Goal: Entertainment & Leisure: Consume media (video, audio)

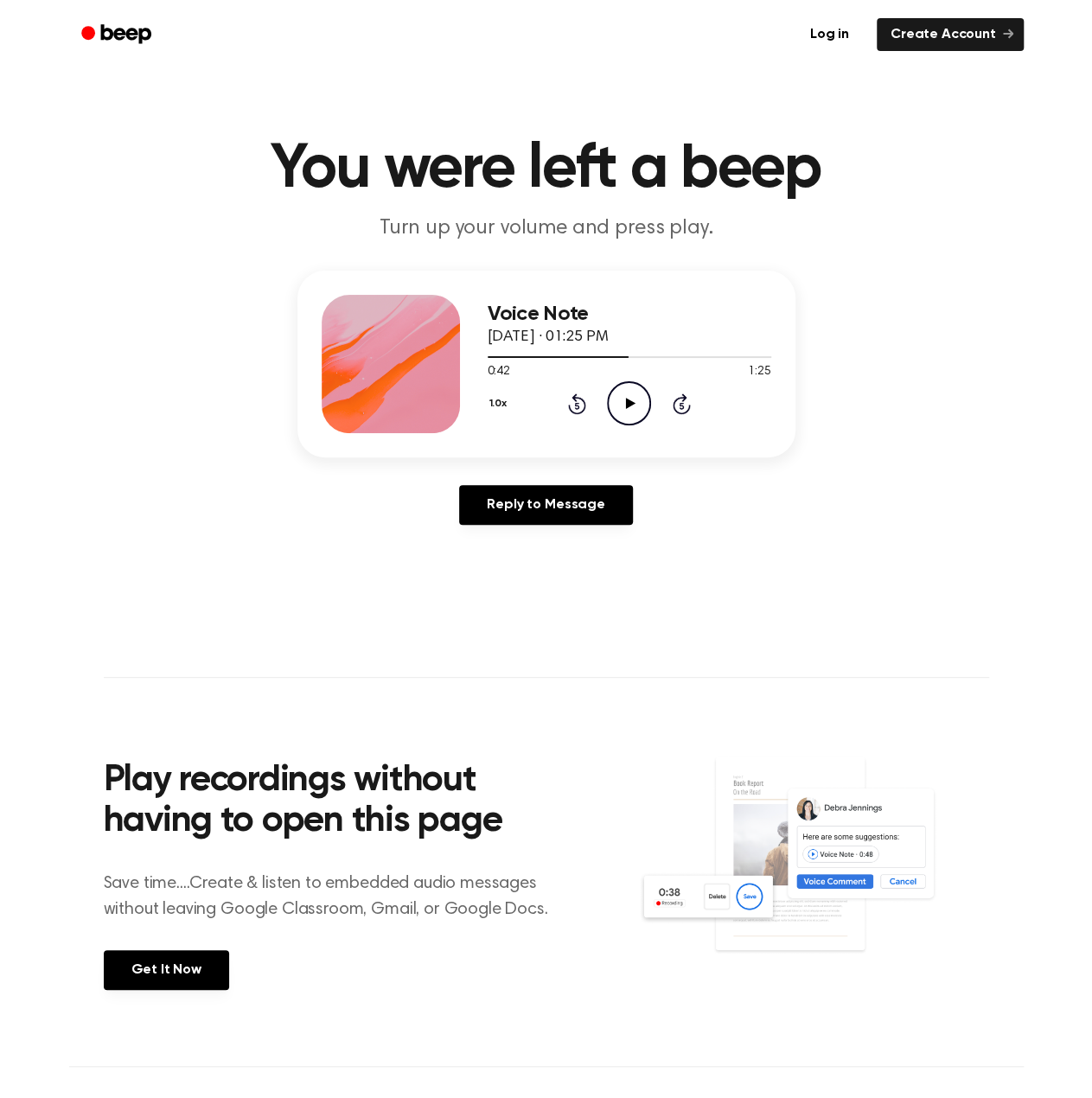
click at [626, 404] on icon at bounding box center [630, 403] width 10 height 11
click at [639, 410] on icon "Pause Audio" at bounding box center [628, 403] width 44 height 44
click at [639, 410] on icon "Play Audio" at bounding box center [628, 403] width 44 height 44
drag, startPoint x: 628, startPoint y: 408, endPoint x: 655, endPoint y: 354, distance: 60.4
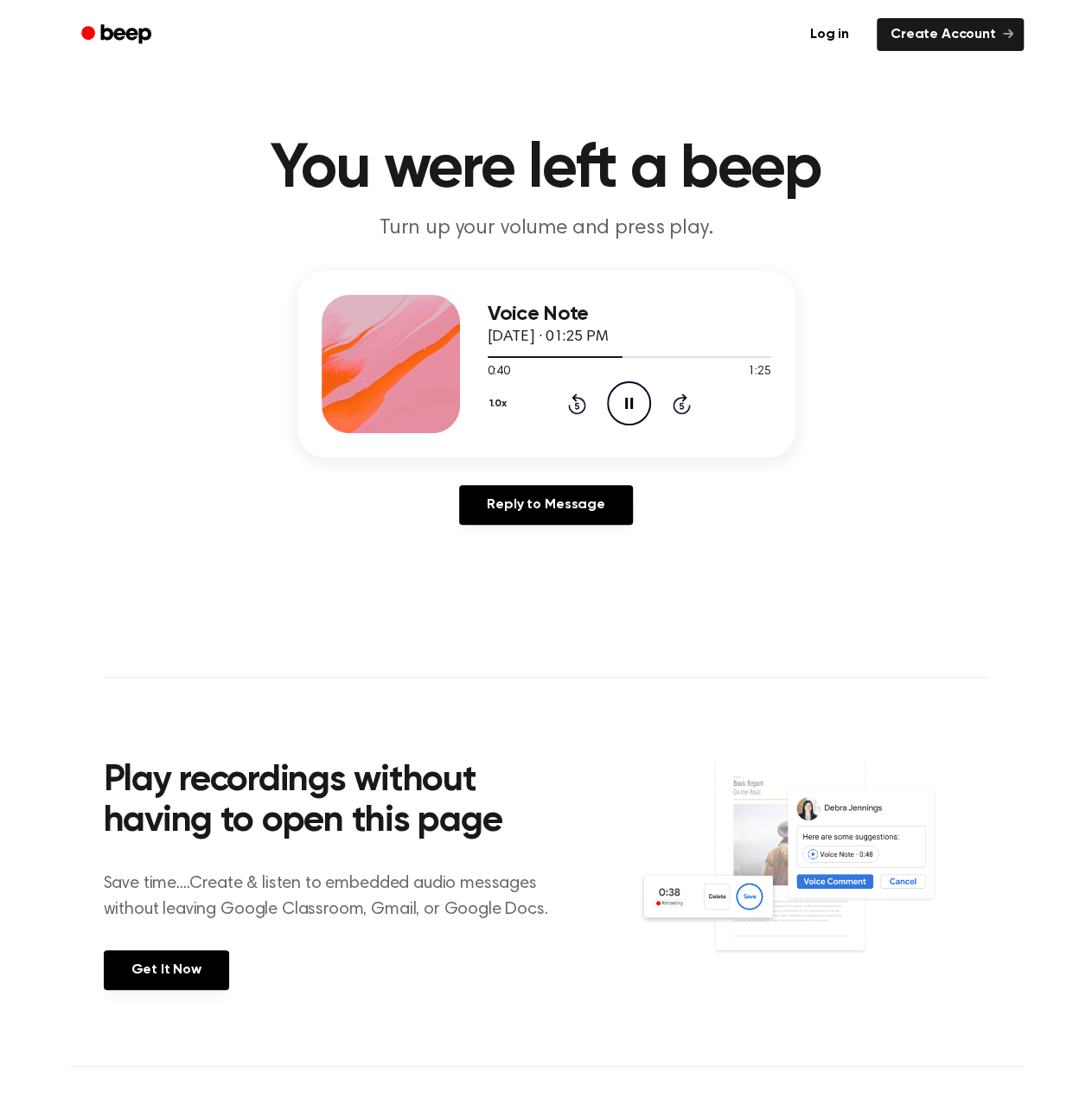
click at [628, 408] on icon "Pause Audio" at bounding box center [628, 403] width 44 height 44
click at [621, 392] on icon "Play Audio" at bounding box center [628, 403] width 44 height 44
click at [681, 419] on div "1.0x Rewind 5 seconds Pause Audio Skip 5 seconds" at bounding box center [629, 403] width 284 height 44
click at [681, 404] on icon "Skip 5 seconds" at bounding box center [681, 404] width 19 height 23
click at [690, 403] on icon "Skip 5 seconds" at bounding box center [681, 404] width 19 height 23
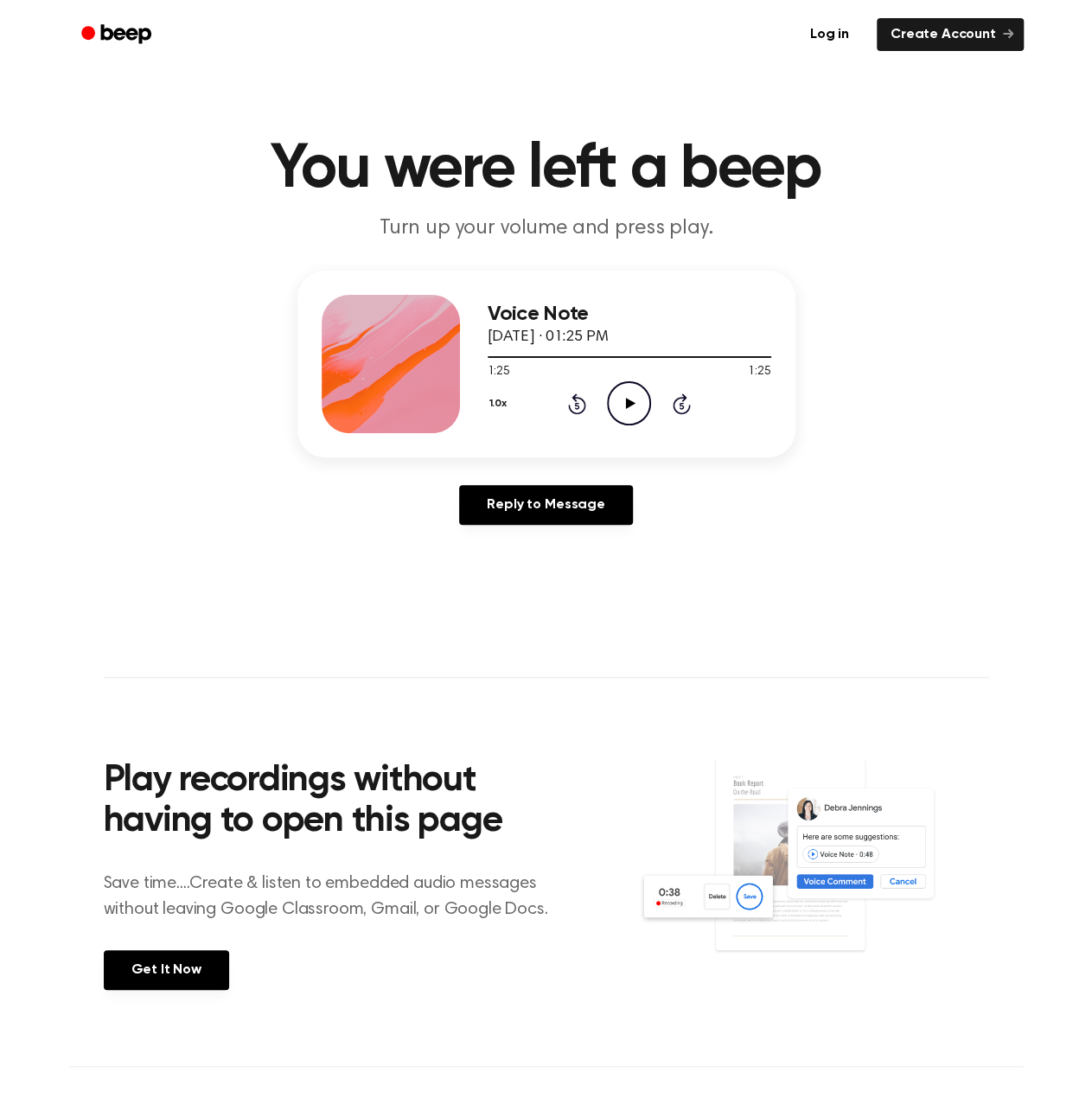
click at [582, 404] on icon "Rewind 5 seconds" at bounding box center [577, 404] width 19 height 23
click at [648, 412] on icon "Play Audio" at bounding box center [628, 403] width 44 height 44
click at [589, 398] on div "1.0x Rewind 5 seconds Pause Audio Skip 5 seconds" at bounding box center [629, 403] width 284 height 44
click at [586, 404] on icon at bounding box center [577, 404] width 18 height 21
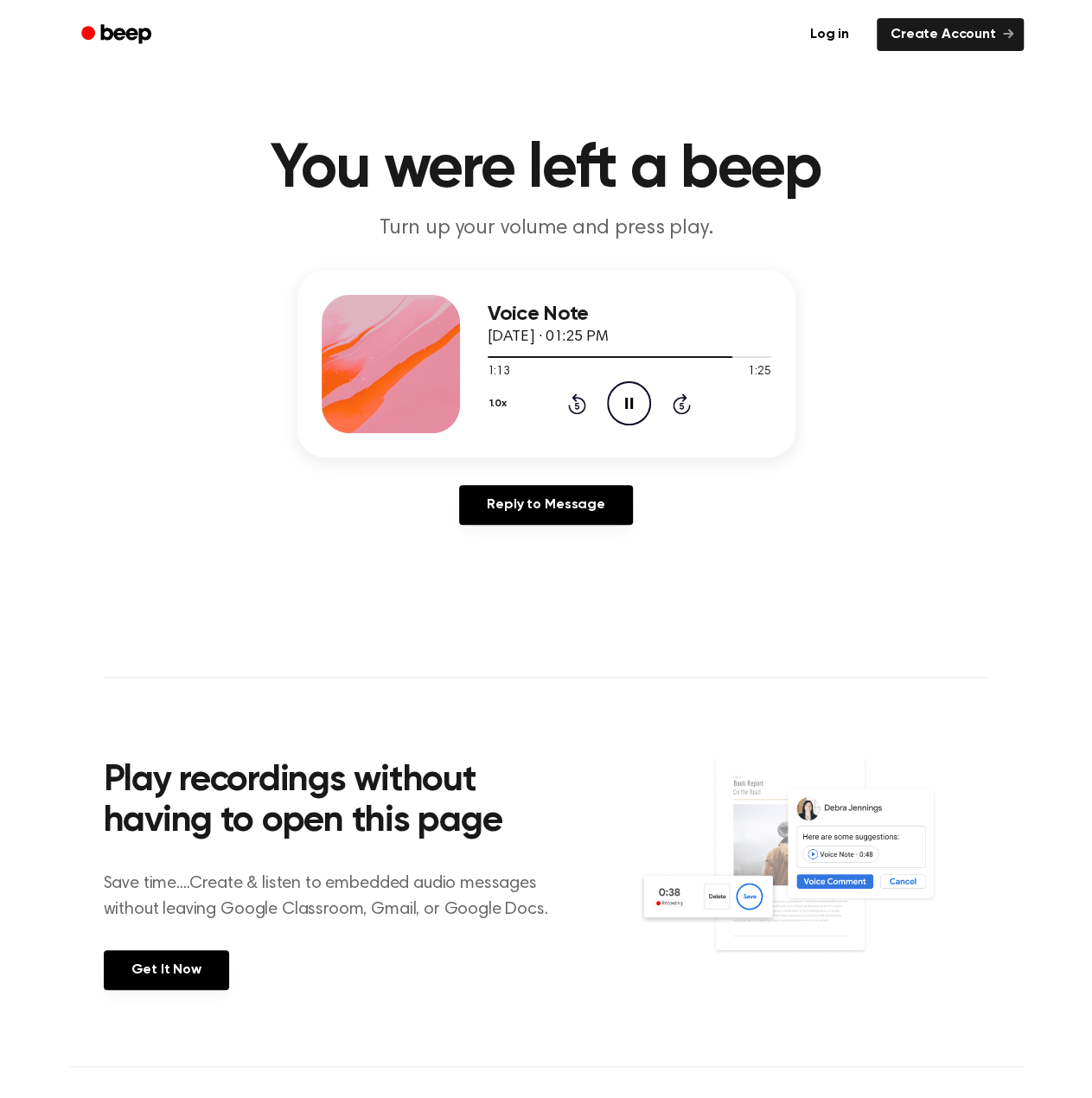
click at [584, 405] on icon at bounding box center [577, 404] width 18 height 21
